Goal: Information Seeking & Learning: Learn about a topic

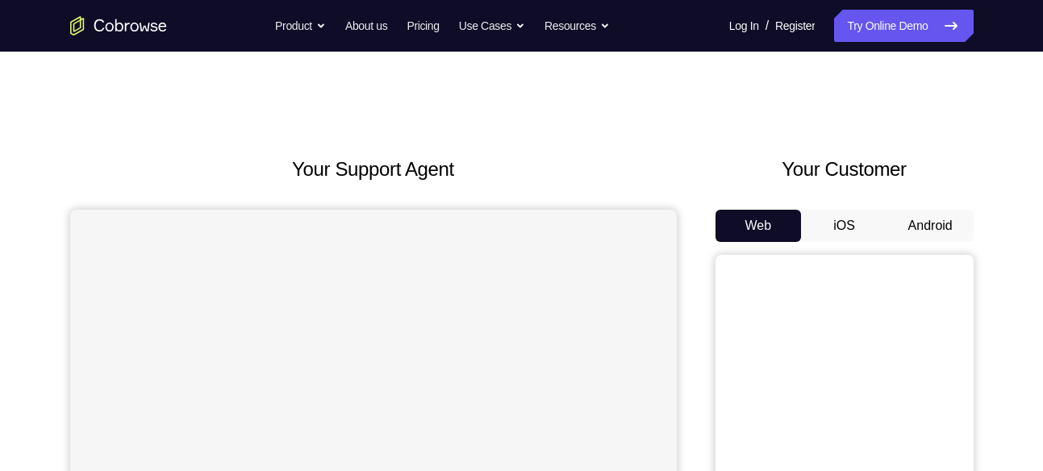
click at [966, 210] on button "Android" at bounding box center [931, 226] width 86 height 32
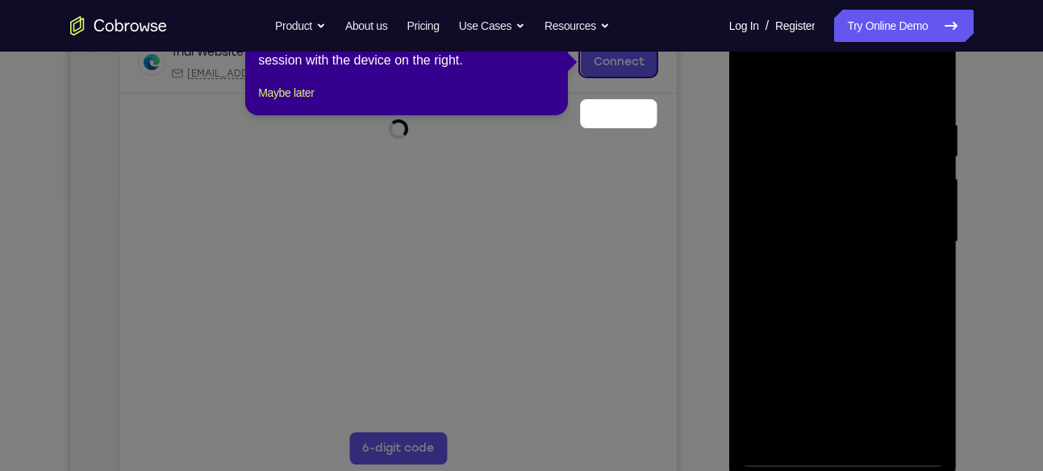
scroll to position [82, 0]
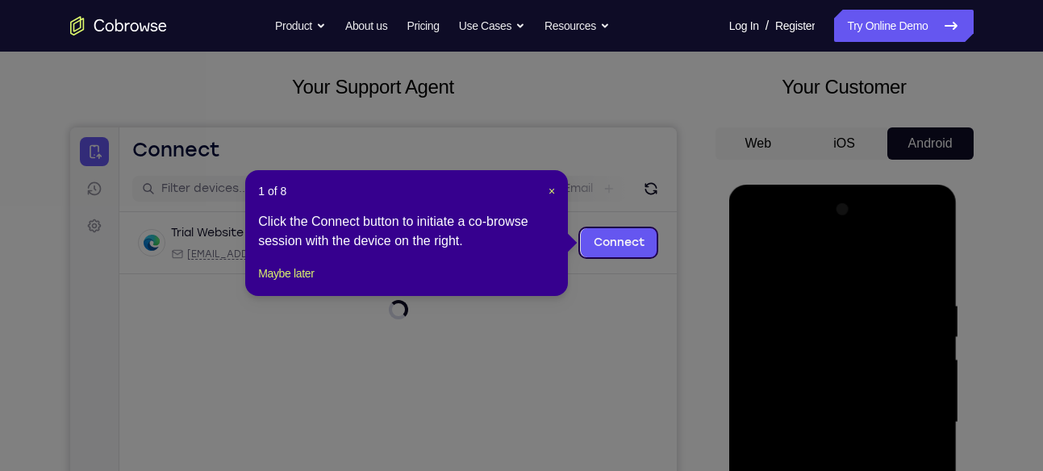
click at [553, 190] on span "×" at bounding box center [552, 191] width 6 height 13
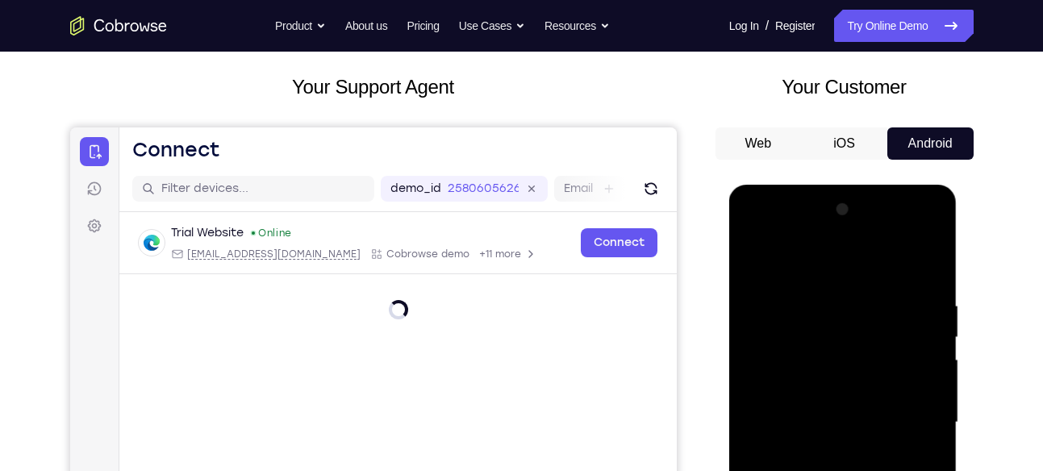
scroll to position [286, 0]
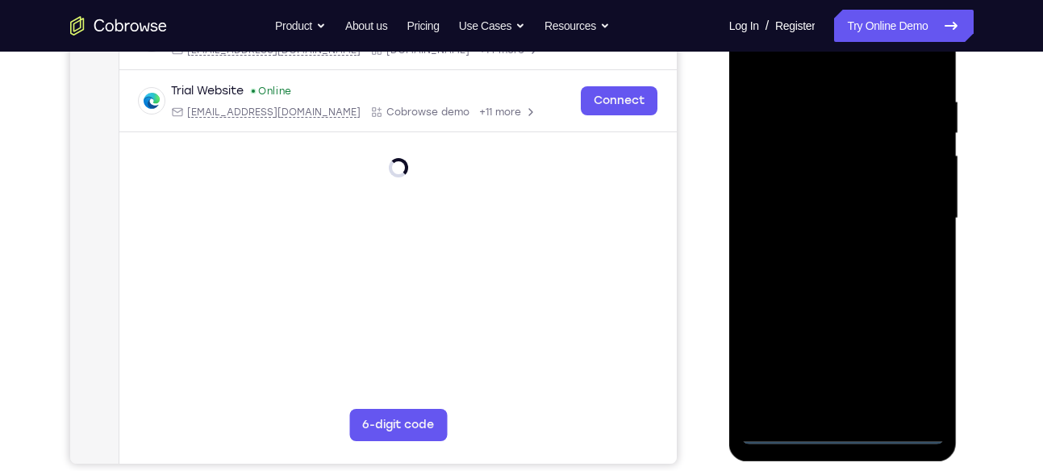
click at [841, 433] on div at bounding box center [843, 219] width 203 height 452
click at [918, 349] on div at bounding box center [843, 219] width 203 height 452
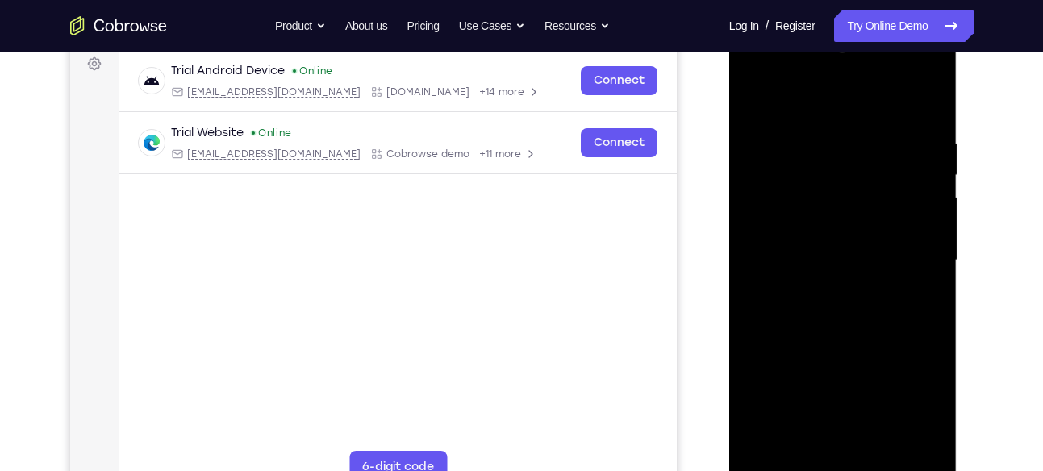
scroll to position [244, 0]
click at [817, 105] on div at bounding box center [843, 262] width 203 height 452
click at [777, 217] on div at bounding box center [843, 262] width 203 height 452
click at [822, 261] on div at bounding box center [843, 262] width 203 height 452
click at [838, 303] on div at bounding box center [843, 262] width 203 height 452
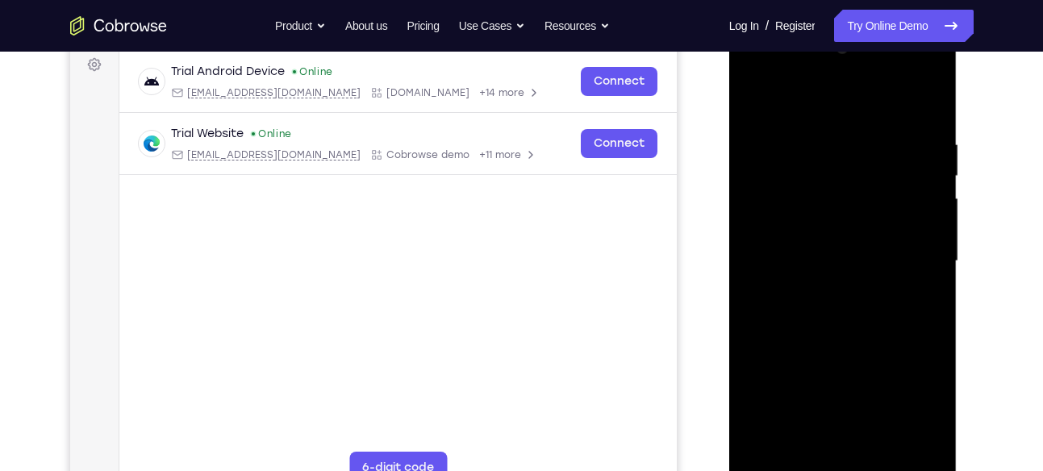
click at [843, 278] on div at bounding box center [843, 262] width 203 height 452
click at [834, 451] on div at bounding box center [843, 262] width 203 height 452
click at [930, 98] on div at bounding box center [843, 262] width 203 height 452
click at [764, 131] on div at bounding box center [843, 262] width 203 height 452
click at [784, 329] on div at bounding box center [843, 262] width 203 height 452
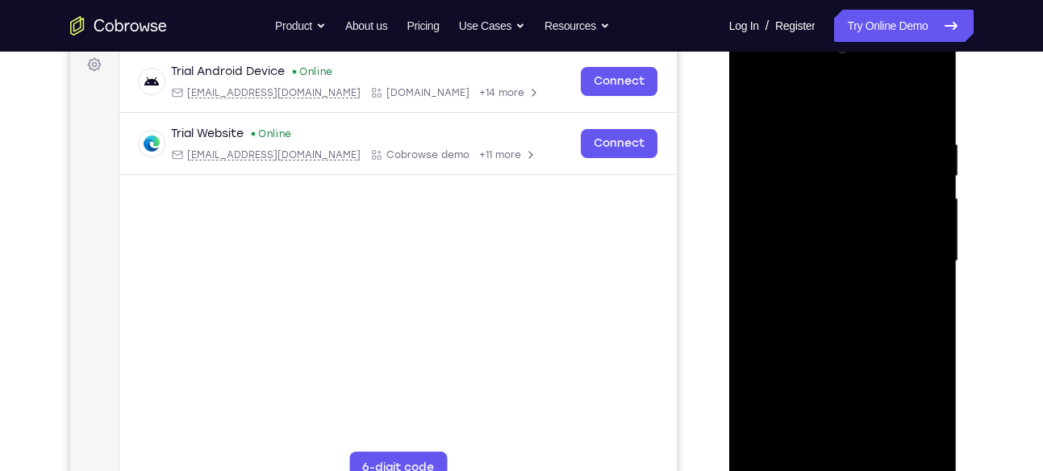
click at [924, 141] on div at bounding box center [843, 262] width 203 height 452
click at [872, 102] on div at bounding box center [843, 262] width 203 height 452
click at [845, 196] on div at bounding box center [843, 262] width 203 height 452
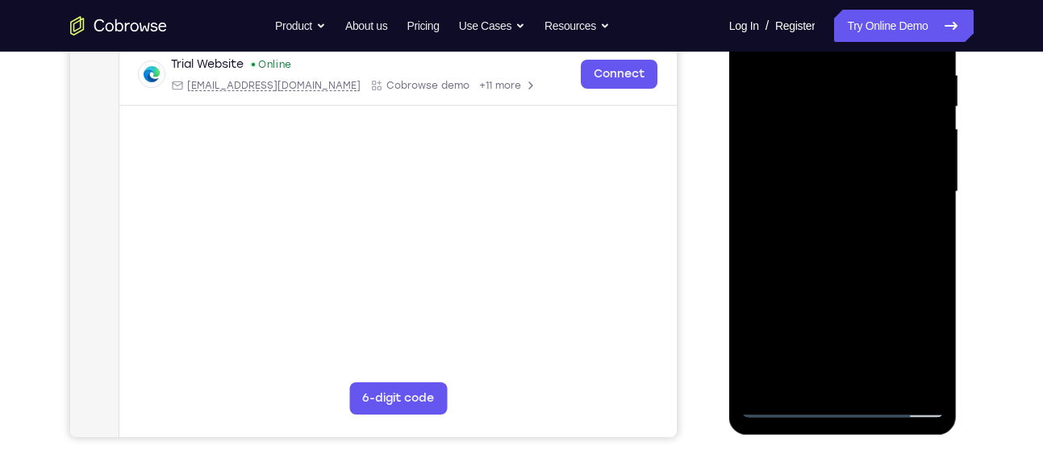
click at [785, 411] on div at bounding box center [843, 192] width 203 height 452
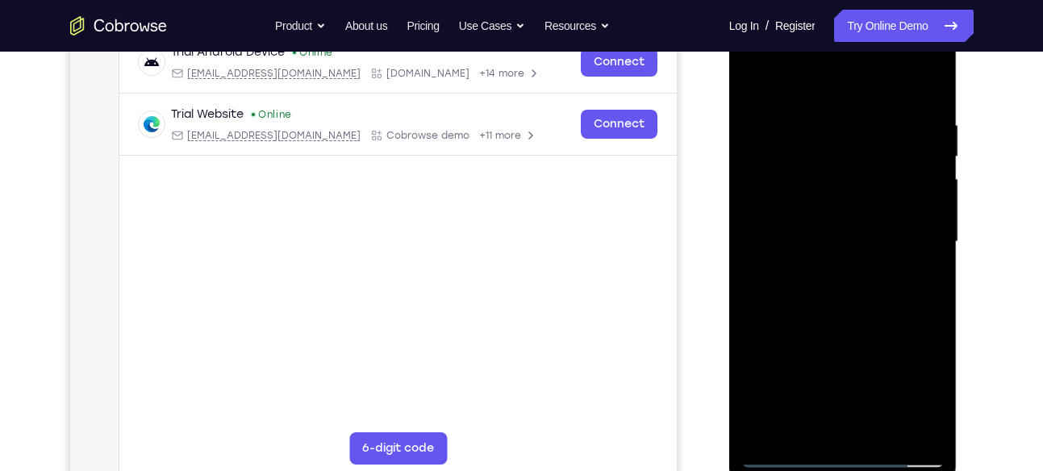
scroll to position [220, 0]
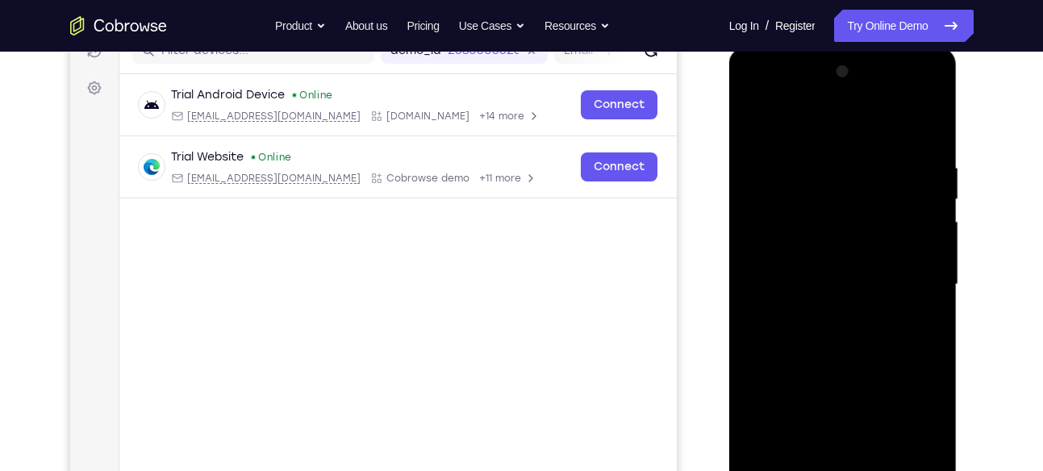
click at [914, 99] on div at bounding box center [843, 285] width 203 height 452
click at [936, 157] on div at bounding box center [843, 285] width 203 height 452
click at [854, 132] on div at bounding box center [843, 285] width 203 height 452
click at [779, 349] on div at bounding box center [843, 285] width 203 height 452
click at [842, 358] on div at bounding box center [843, 285] width 203 height 452
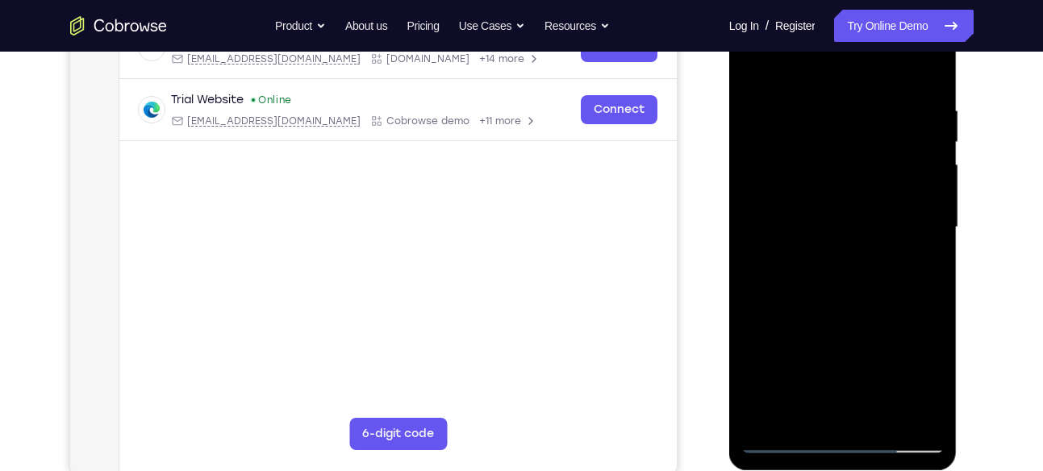
scroll to position [278, 0]
click at [793, 441] on div at bounding box center [843, 227] width 203 height 452
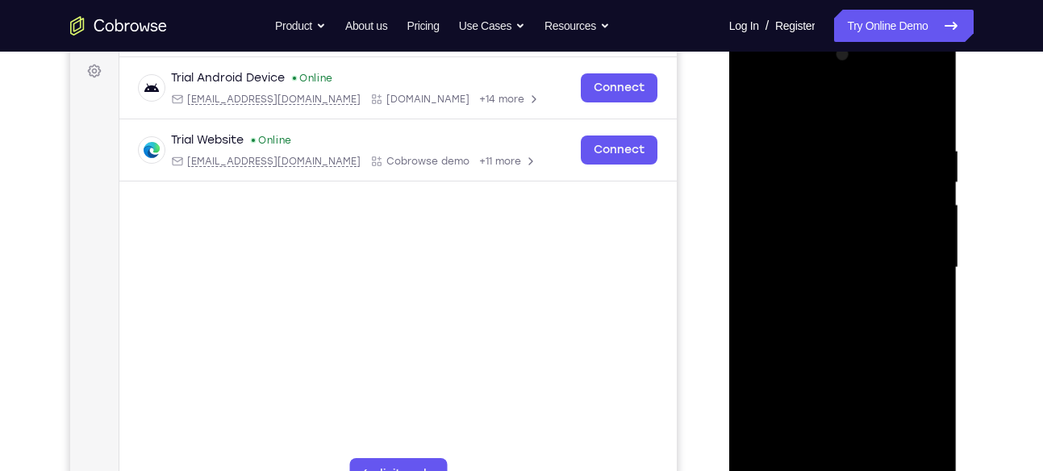
scroll to position [229, 0]
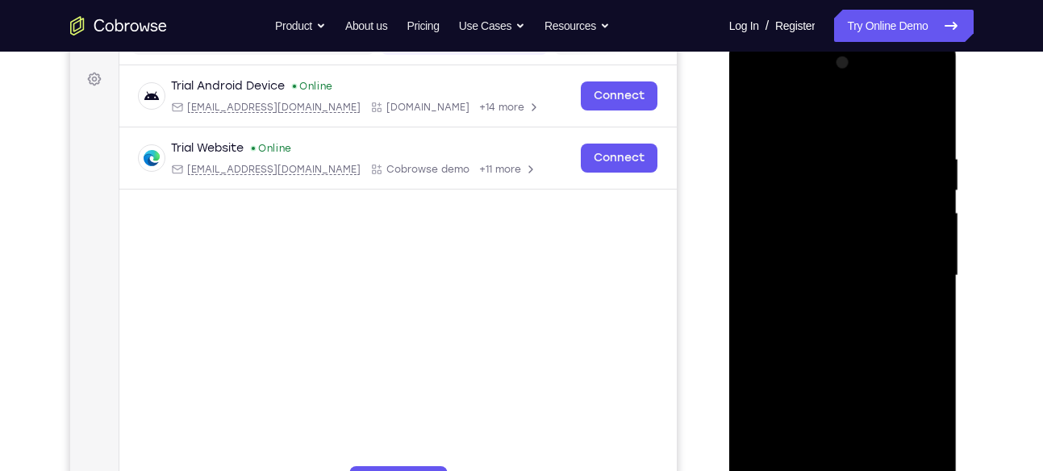
click at [934, 107] on div at bounding box center [843, 276] width 203 height 452
click at [877, 113] on div at bounding box center [843, 276] width 203 height 452
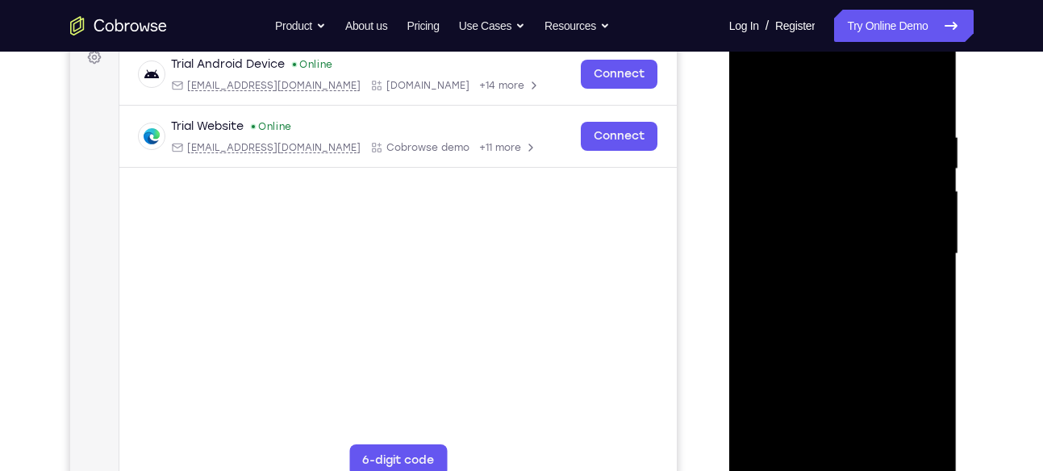
scroll to position [250, 0]
click at [856, 333] on div at bounding box center [843, 255] width 203 height 452
click at [816, 175] on div at bounding box center [843, 255] width 203 height 452
click at [854, 243] on div at bounding box center [843, 255] width 203 height 452
click at [822, 205] on div at bounding box center [843, 255] width 203 height 452
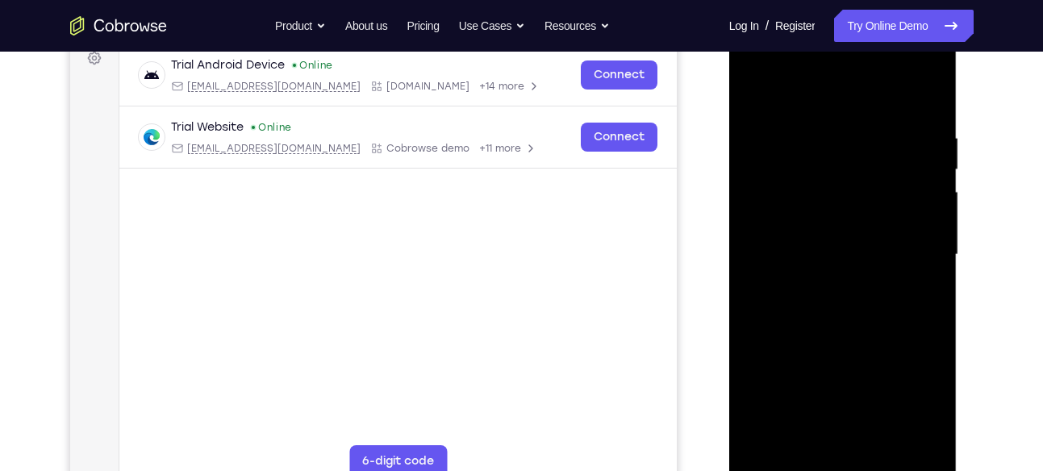
click at [811, 175] on div at bounding box center [843, 255] width 203 height 452
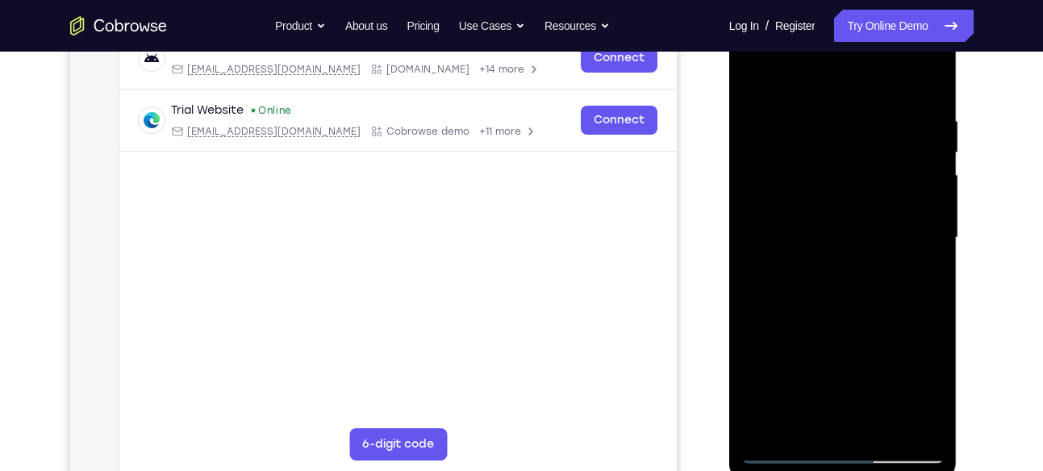
click at [859, 299] on div at bounding box center [843, 238] width 203 height 452
click at [923, 427] on div at bounding box center [843, 238] width 203 height 452
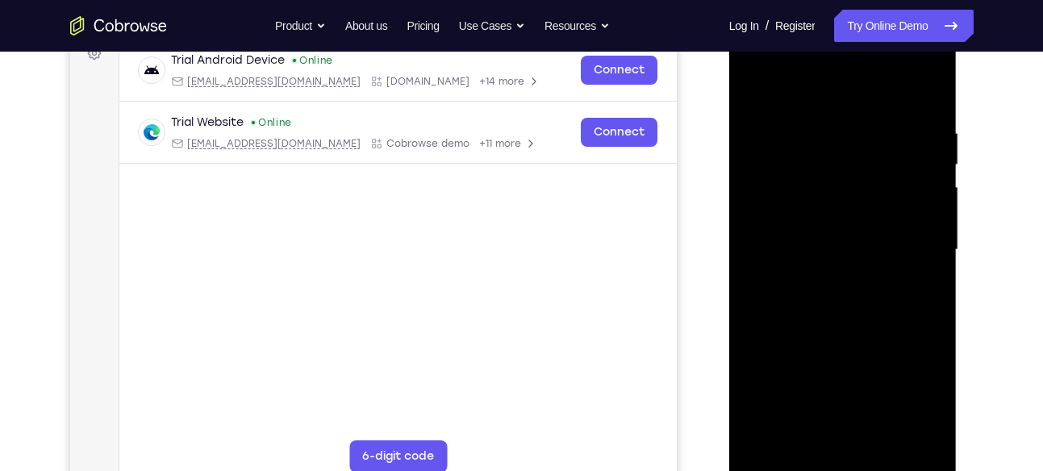
scroll to position [253, 0]
click at [751, 86] on div at bounding box center [843, 252] width 203 height 452
click at [820, 167] on div at bounding box center [843, 252] width 203 height 452
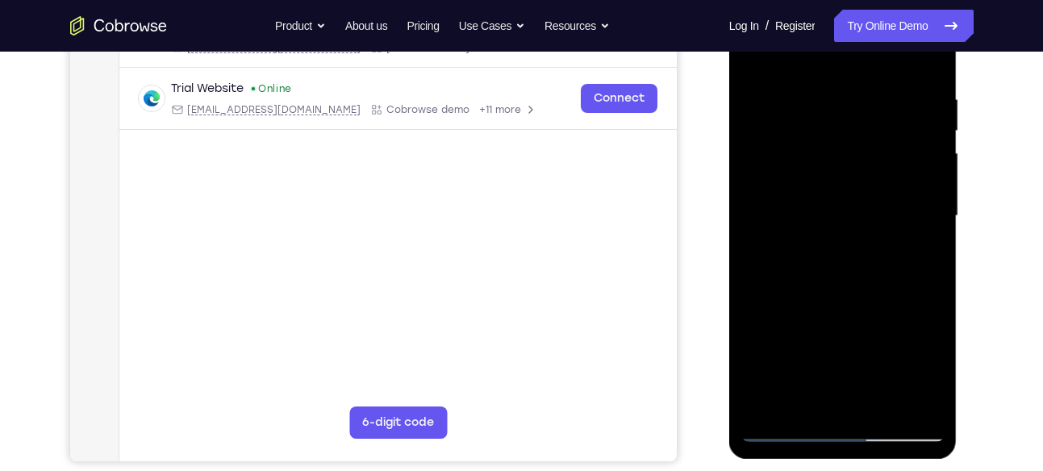
scroll to position [290, 0]
click at [837, 240] on div at bounding box center [843, 216] width 203 height 452
click at [818, 135] on div at bounding box center [843, 216] width 203 height 452
click at [836, 173] on div at bounding box center [843, 216] width 203 height 452
click at [839, 125] on div at bounding box center [843, 216] width 203 height 452
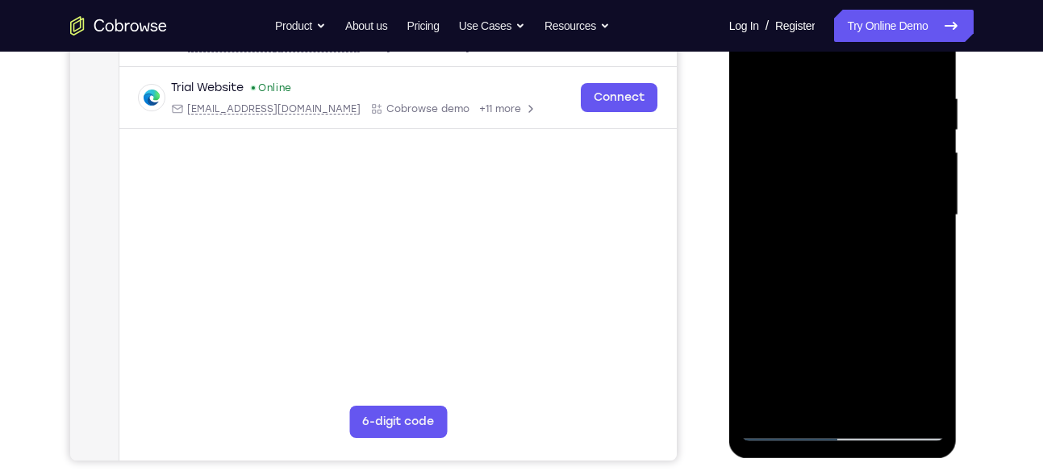
click at [788, 186] on div at bounding box center [843, 216] width 203 height 452
click at [818, 266] on div at bounding box center [843, 216] width 203 height 452
click at [826, 167] on div at bounding box center [843, 216] width 203 height 452
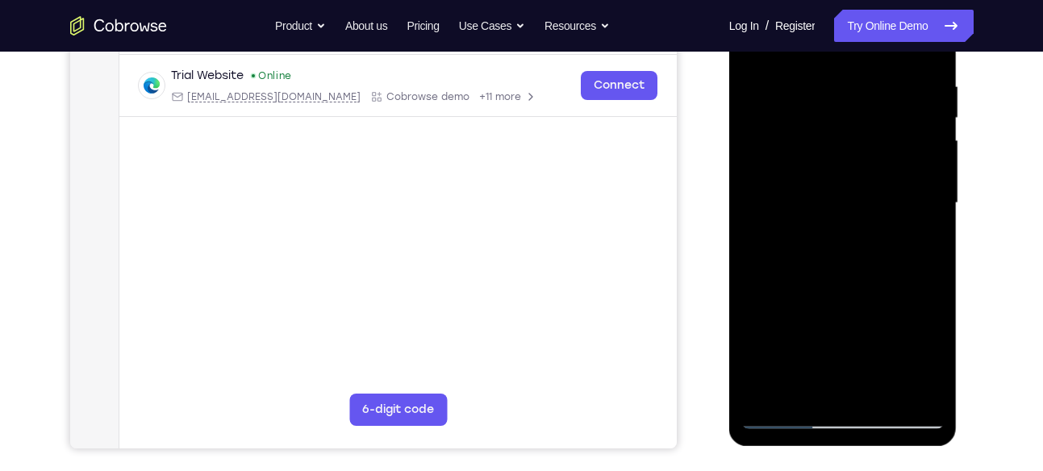
click at [787, 414] on div at bounding box center [843, 203] width 203 height 452
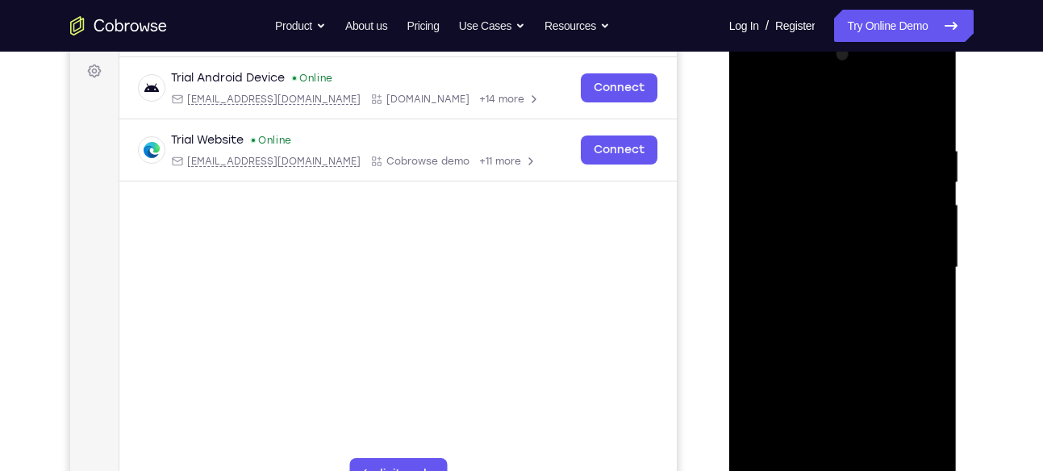
scroll to position [240, 0]
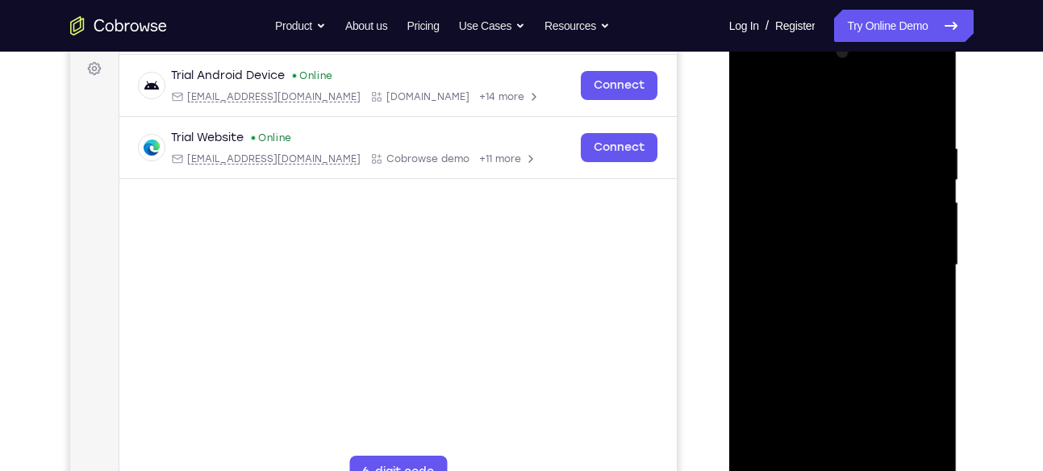
click at [929, 124] on div at bounding box center [843, 266] width 203 height 452
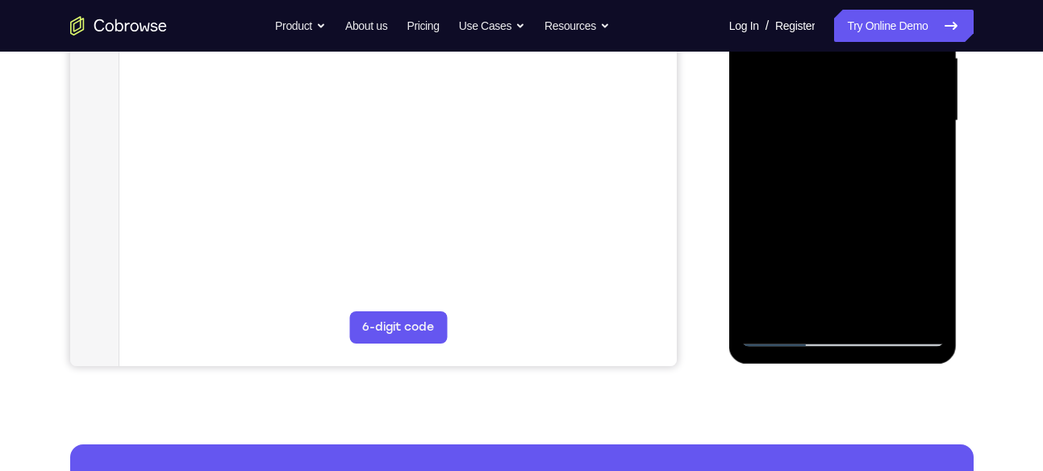
scroll to position [385, 0]
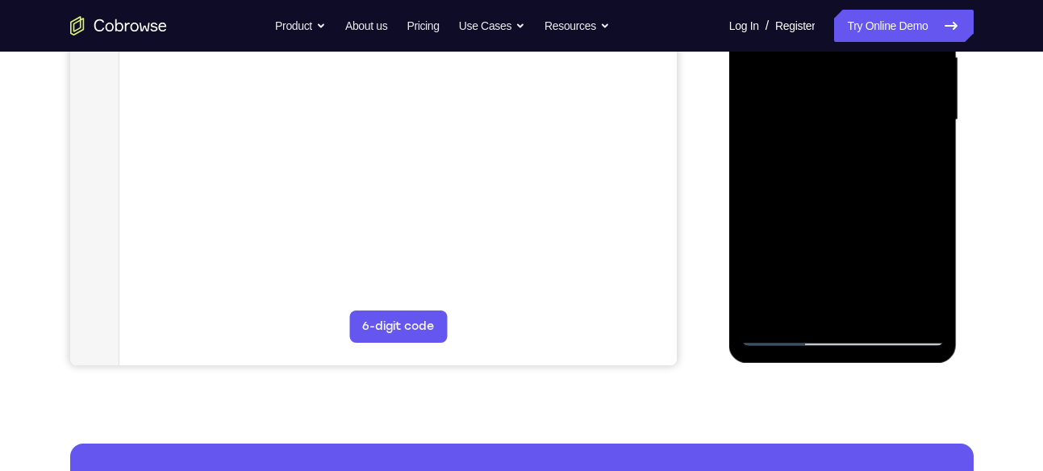
click at [782, 333] on div at bounding box center [843, 120] width 203 height 452
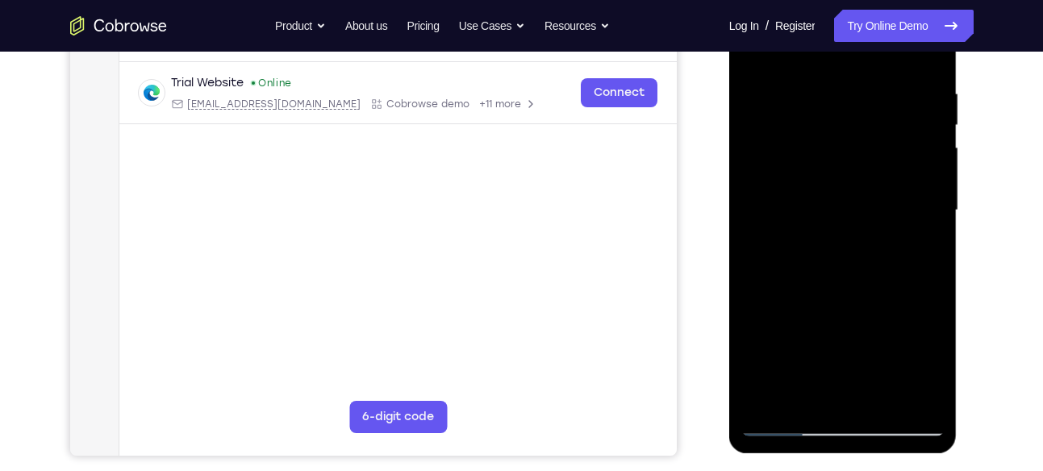
scroll to position [294, 0]
click at [880, 396] on div at bounding box center [843, 211] width 203 height 452
click at [850, 297] on div at bounding box center [843, 211] width 203 height 452
drag, startPoint x: 878, startPoint y: 386, endPoint x: 857, endPoint y: 142, distance: 244.6
click at [857, 142] on div at bounding box center [843, 211] width 203 height 452
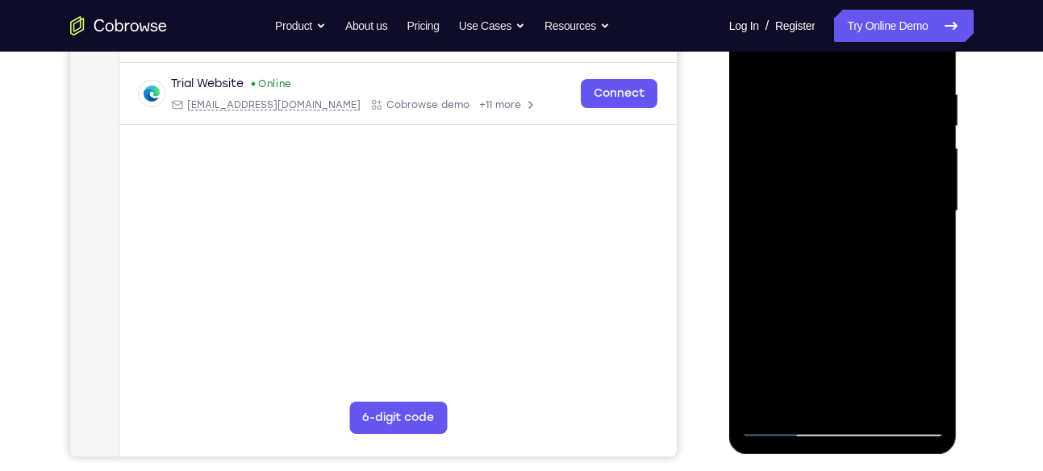
drag, startPoint x: 830, startPoint y: 375, endPoint x: 819, endPoint y: 215, distance: 160.9
click at [819, 215] on div at bounding box center [843, 211] width 203 height 452
drag, startPoint x: 813, startPoint y: 397, endPoint x: 815, endPoint y: 315, distance: 82.3
click at [815, 315] on div at bounding box center [843, 211] width 203 height 452
drag, startPoint x: 816, startPoint y: 378, endPoint x: 817, endPoint y: 299, distance: 79.1
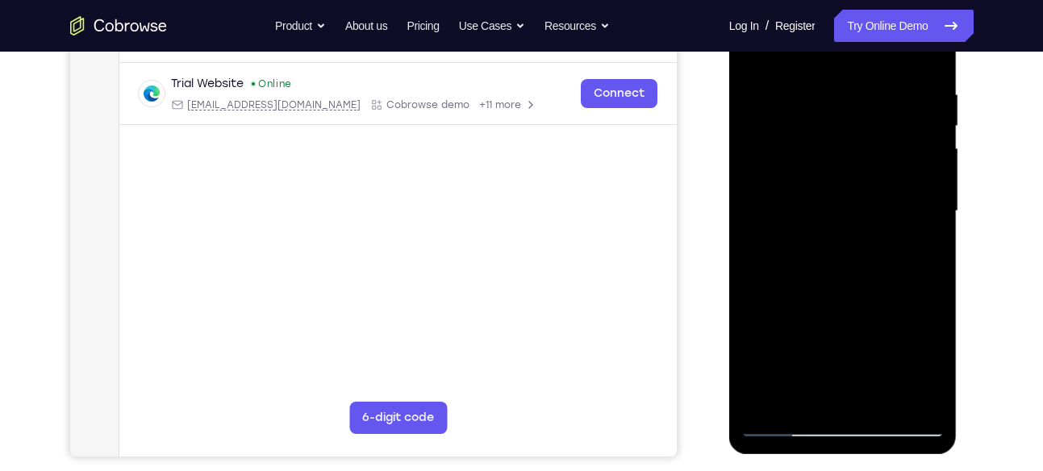
click at [817, 299] on div at bounding box center [843, 211] width 203 height 452
click at [825, 344] on div at bounding box center [843, 211] width 203 height 452
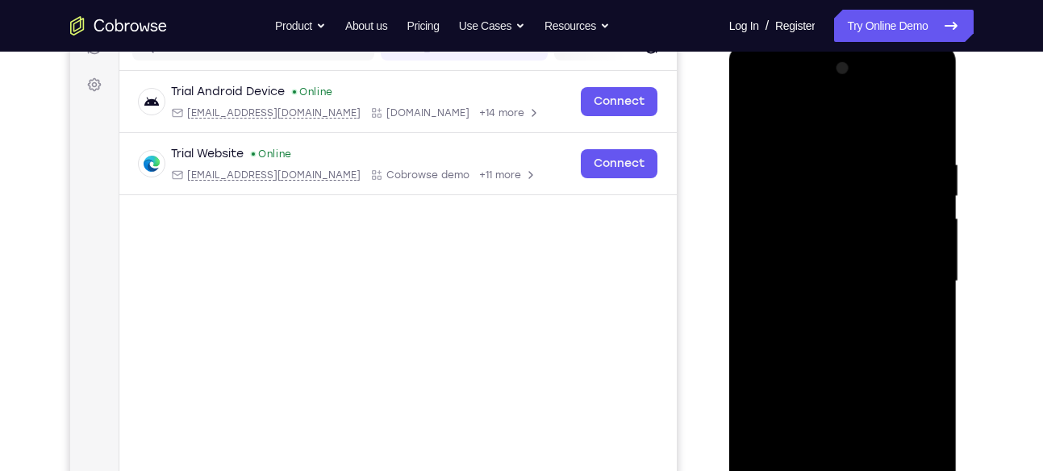
scroll to position [223, 0]
click at [777, 123] on div at bounding box center [843, 282] width 203 height 452
click at [771, 211] on div at bounding box center [843, 282] width 203 height 452
click at [855, 364] on div at bounding box center [843, 282] width 203 height 452
click at [801, 144] on div at bounding box center [843, 282] width 203 height 452
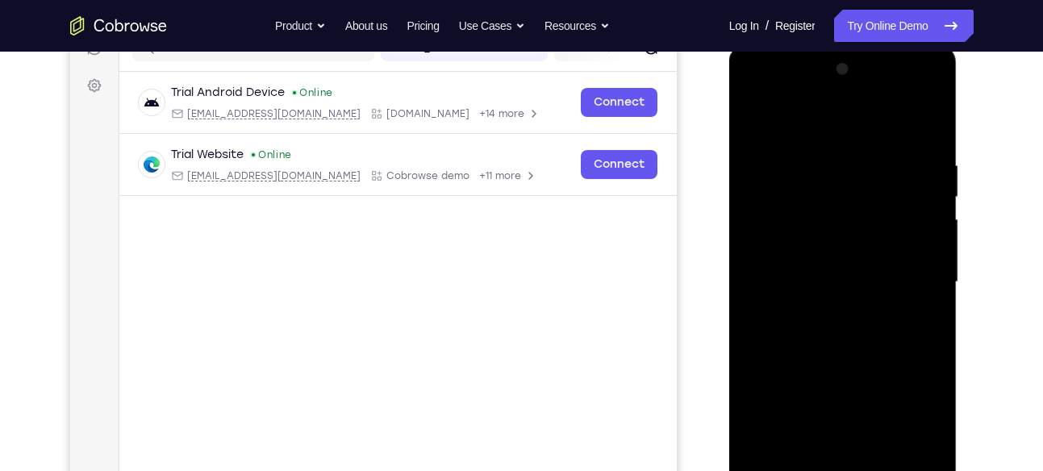
click at [842, 414] on div at bounding box center [843, 282] width 203 height 452
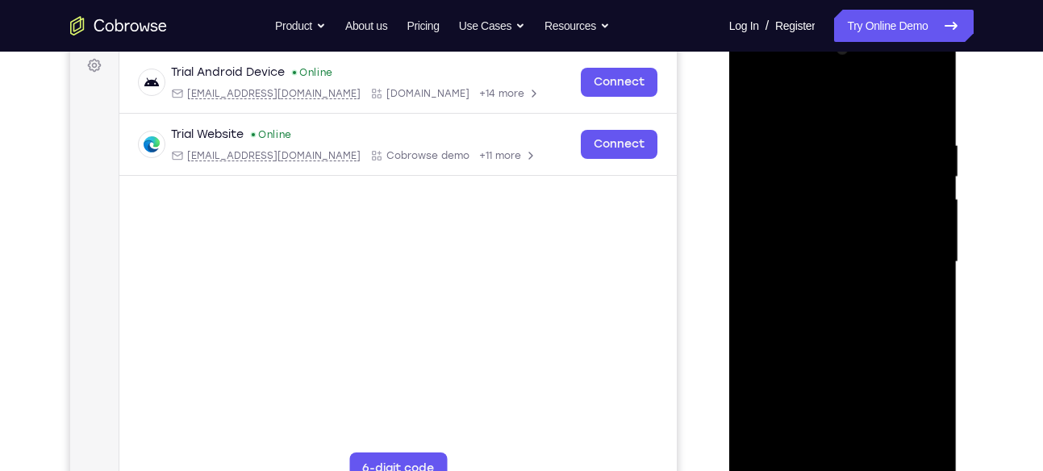
scroll to position [242, 0]
click at [914, 75] on div at bounding box center [843, 263] width 203 height 452
click at [931, 164] on div at bounding box center [843, 263] width 203 height 452
click at [820, 137] on div at bounding box center [843, 263] width 203 height 452
click at [768, 188] on div at bounding box center [843, 263] width 203 height 452
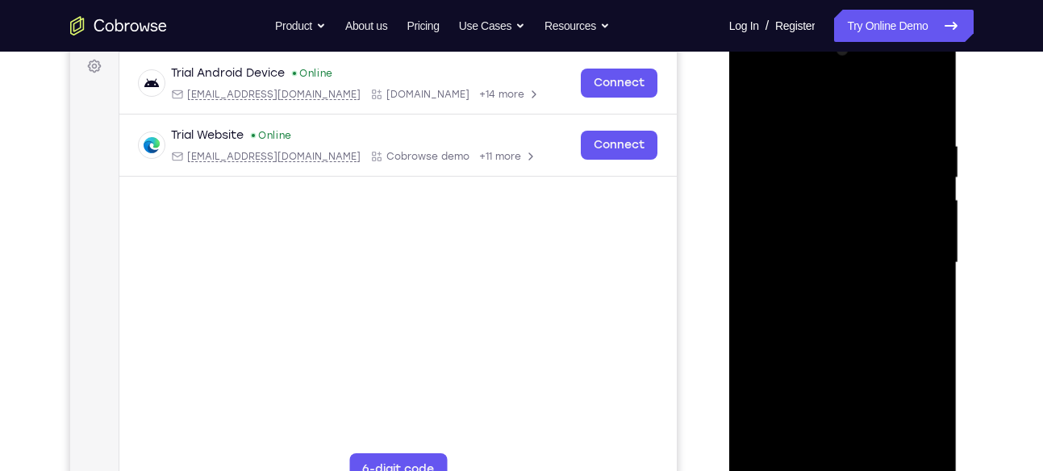
click at [759, 174] on div at bounding box center [843, 263] width 203 height 452
drag, startPoint x: 859, startPoint y: 346, endPoint x: 849, endPoint y: 229, distance: 117.4
click at [849, 229] on div at bounding box center [843, 263] width 203 height 452
drag, startPoint x: 842, startPoint y: 413, endPoint x: 842, endPoint y: 278, distance: 134.8
click at [842, 278] on div at bounding box center [843, 263] width 203 height 452
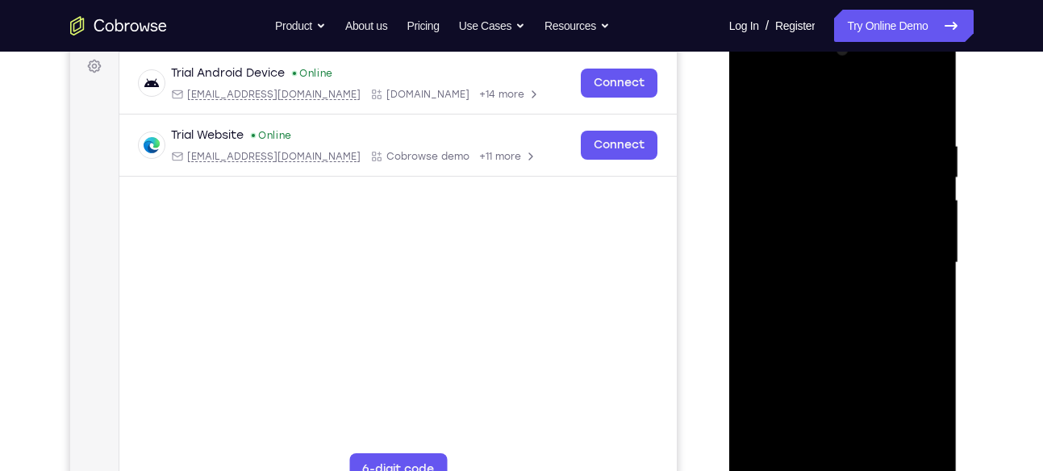
drag, startPoint x: 848, startPoint y: 391, endPoint x: 837, endPoint y: 305, distance: 87.1
click at [837, 305] on div at bounding box center [843, 263] width 203 height 452
drag, startPoint x: 847, startPoint y: 429, endPoint x: 839, endPoint y: 261, distance: 168.0
click at [839, 261] on div at bounding box center [843, 263] width 203 height 452
drag, startPoint x: 843, startPoint y: 427, endPoint x: 836, endPoint y: 286, distance: 141.4
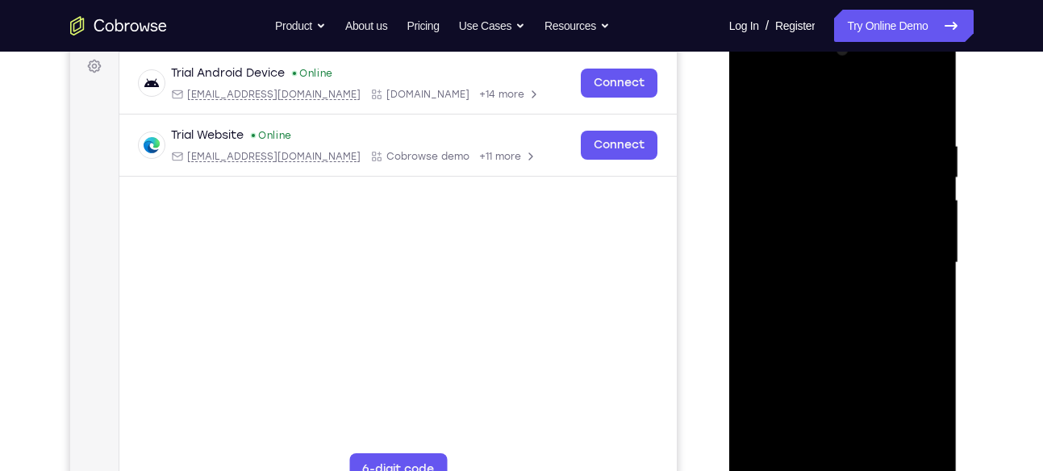
click at [836, 286] on div at bounding box center [843, 263] width 203 height 452
drag, startPoint x: 842, startPoint y: 441, endPoint x: 842, endPoint y: 310, distance: 131.5
click at [842, 310] on div at bounding box center [843, 263] width 203 height 452
drag, startPoint x: 844, startPoint y: 424, endPoint x: 838, endPoint y: 297, distance: 126.9
click at [838, 297] on div at bounding box center [843, 263] width 203 height 452
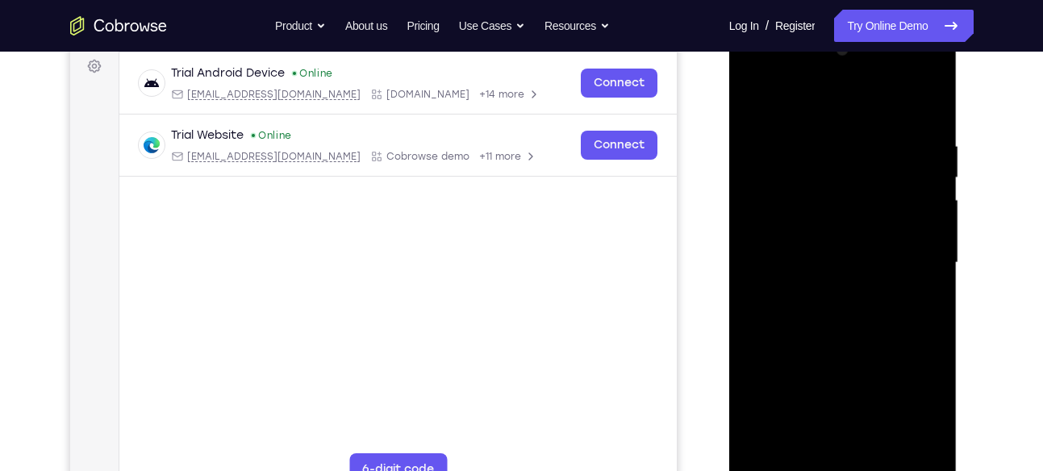
drag, startPoint x: 843, startPoint y: 427, endPoint x: 837, endPoint y: 263, distance: 163.9
click at [837, 263] on div at bounding box center [843, 263] width 203 height 452
drag, startPoint x: 843, startPoint y: 427, endPoint x: 830, endPoint y: 249, distance: 178.9
click at [830, 249] on div at bounding box center [843, 263] width 203 height 452
drag, startPoint x: 849, startPoint y: 429, endPoint x: 847, endPoint y: 280, distance: 149.3
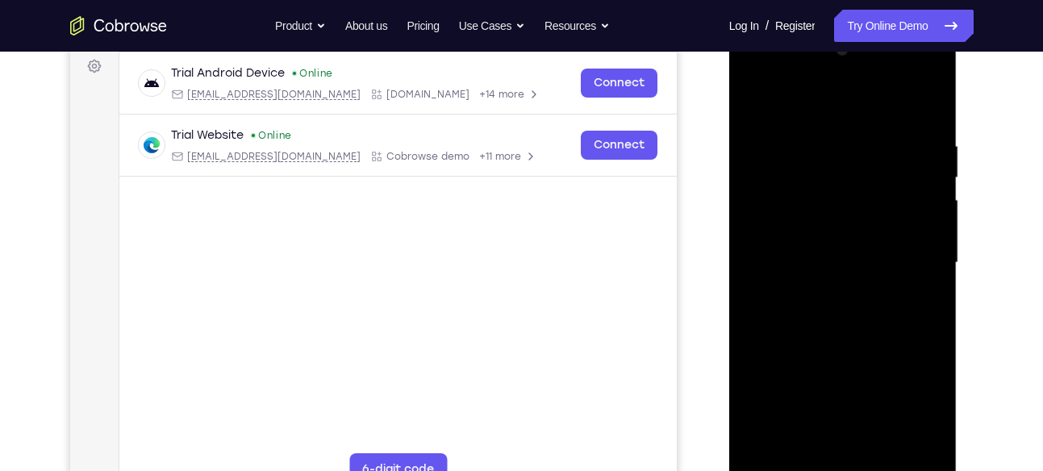
click at [847, 280] on div at bounding box center [843, 263] width 203 height 452
drag, startPoint x: 849, startPoint y: 417, endPoint x: 841, endPoint y: 259, distance: 158.4
click at [841, 259] on div at bounding box center [843, 263] width 203 height 452
drag, startPoint x: 847, startPoint y: 420, endPoint x: 845, endPoint y: 281, distance: 138.8
click at [845, 281] on div at bounding box center [843, 263] width 203 height 452
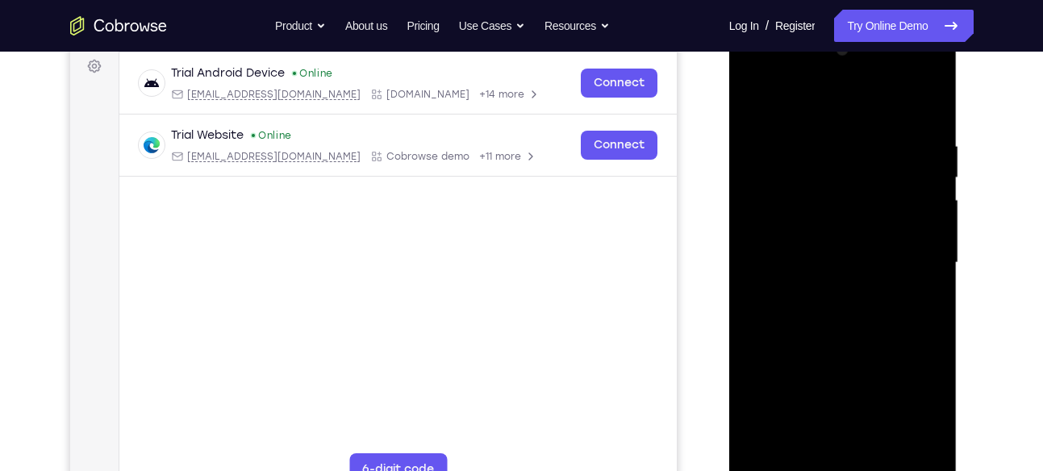
drag, startPoint x: 851, startPoint y: 442, endPoint x: 845, endPoint y: 309, distance: 133.3
click at [845, 309] on div at bounding box center [843, 263] width 203 height 452
drag, startPoint x: 847, startPoint y: 445, endPoint x: 839, endPoint y: 285, distance: 160.8
click at [839, 285] on div at bounding box center [843, 263] width 203 height 452
